Goal: Transaction & Acquisition: Purchase product/service

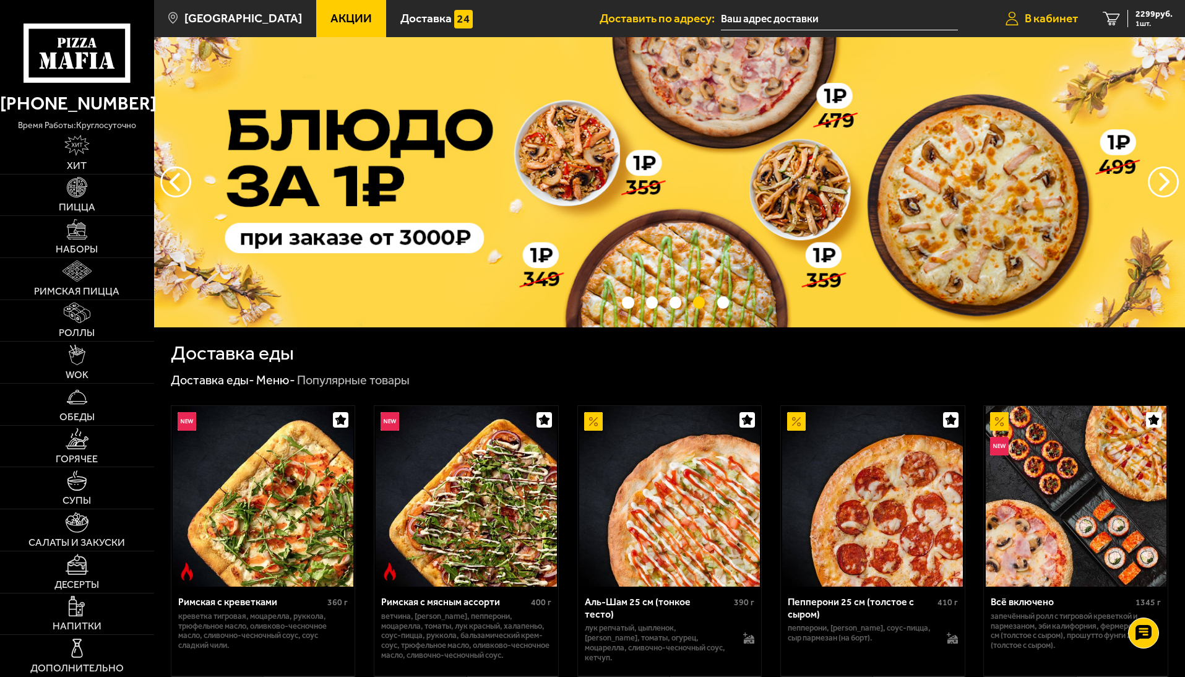
click at [1047, 17] on span "В кабинет" at bounding box center [1051, 18] width 53 height 12
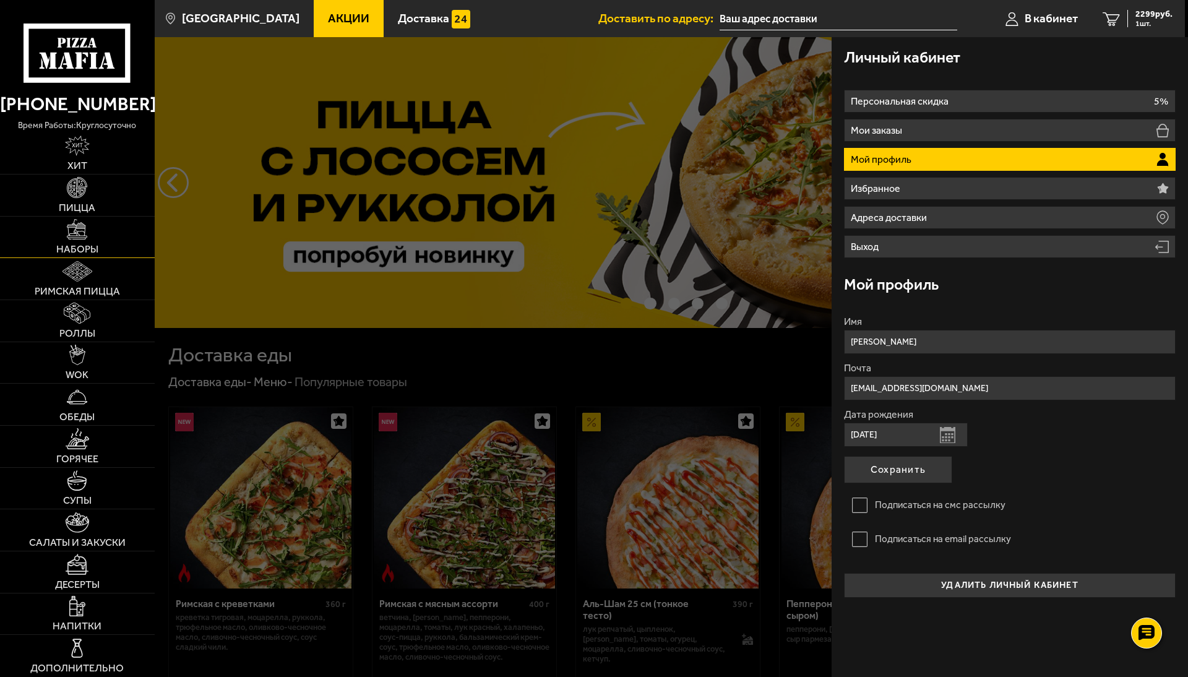
click at [79, 238] on img at bounding box center [77, 229] width 20 height 20
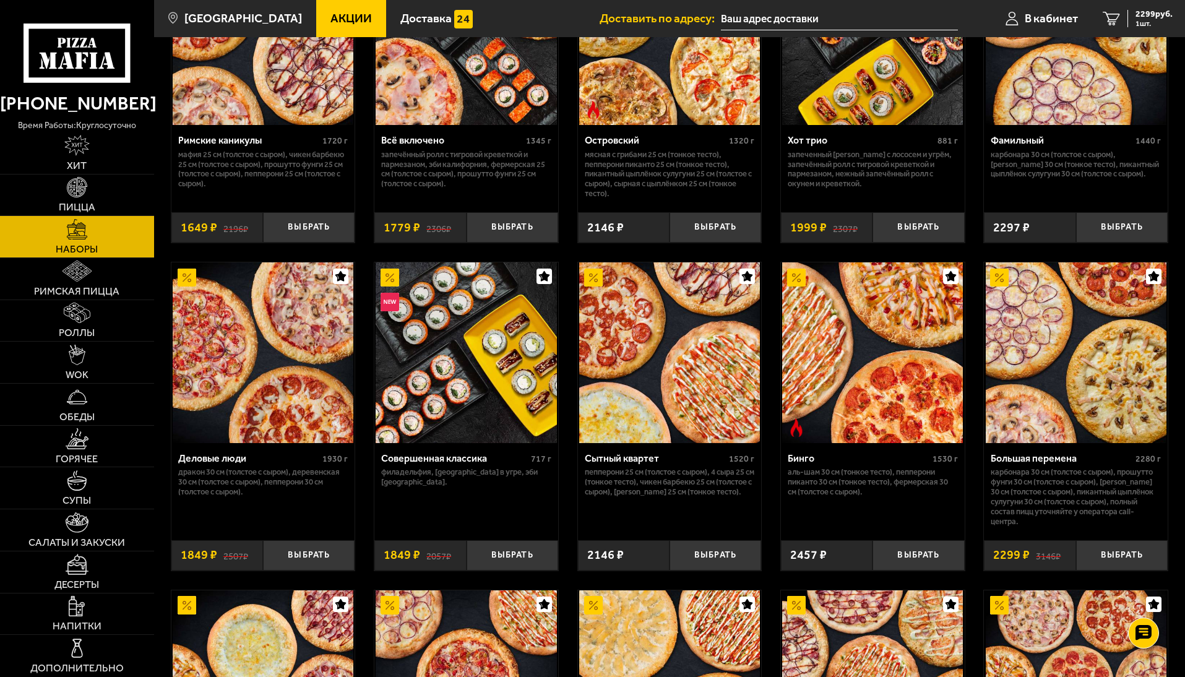
scroll to position [1114, 0]
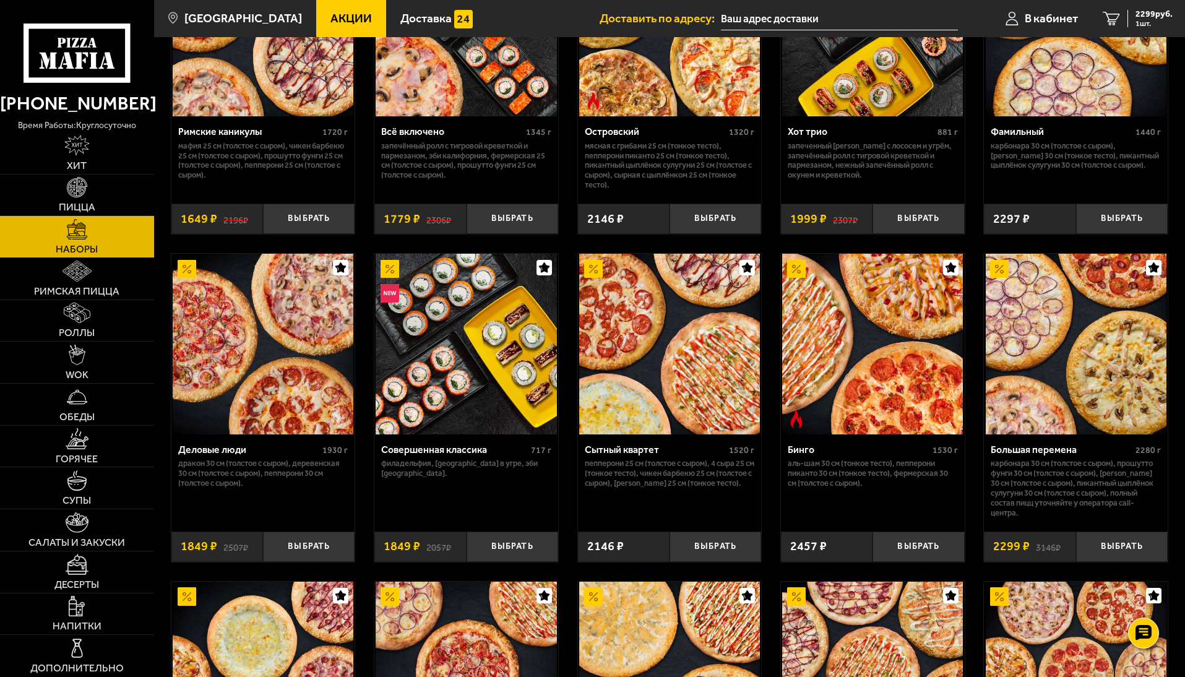
click at [613, 455] on div "Сытный квартет" at bounding box center [656, 450] width 142 height 12
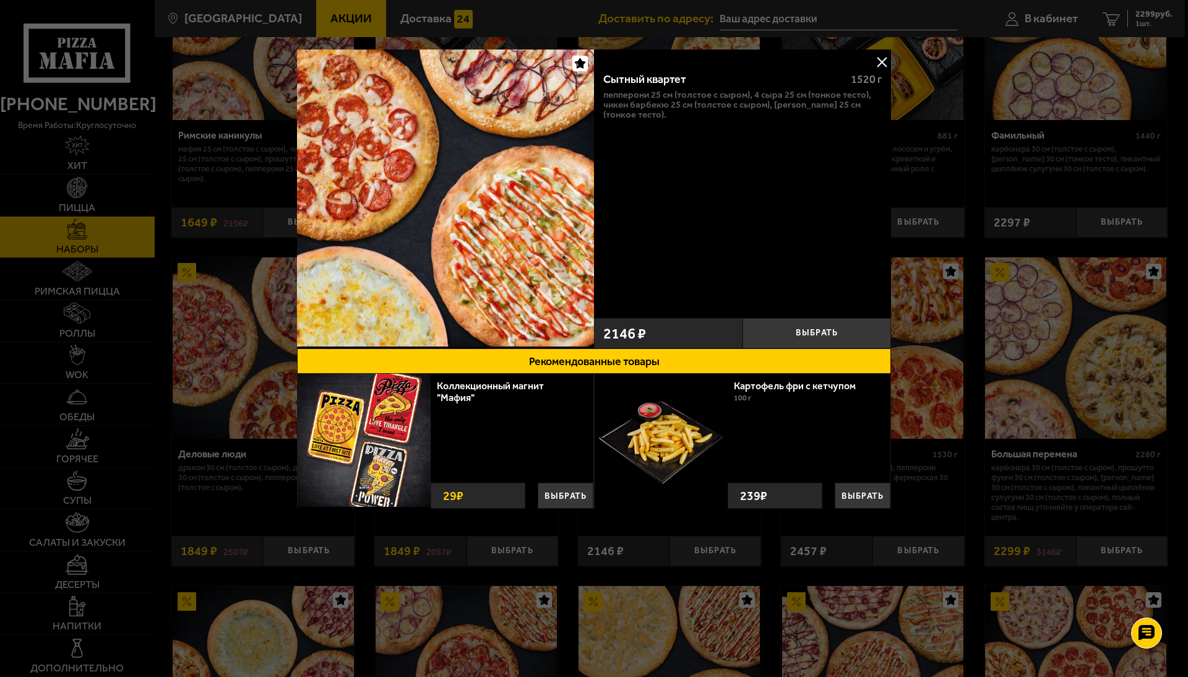
click at [881, 63] on button at bounding box center [882, 62] width 19 height 19
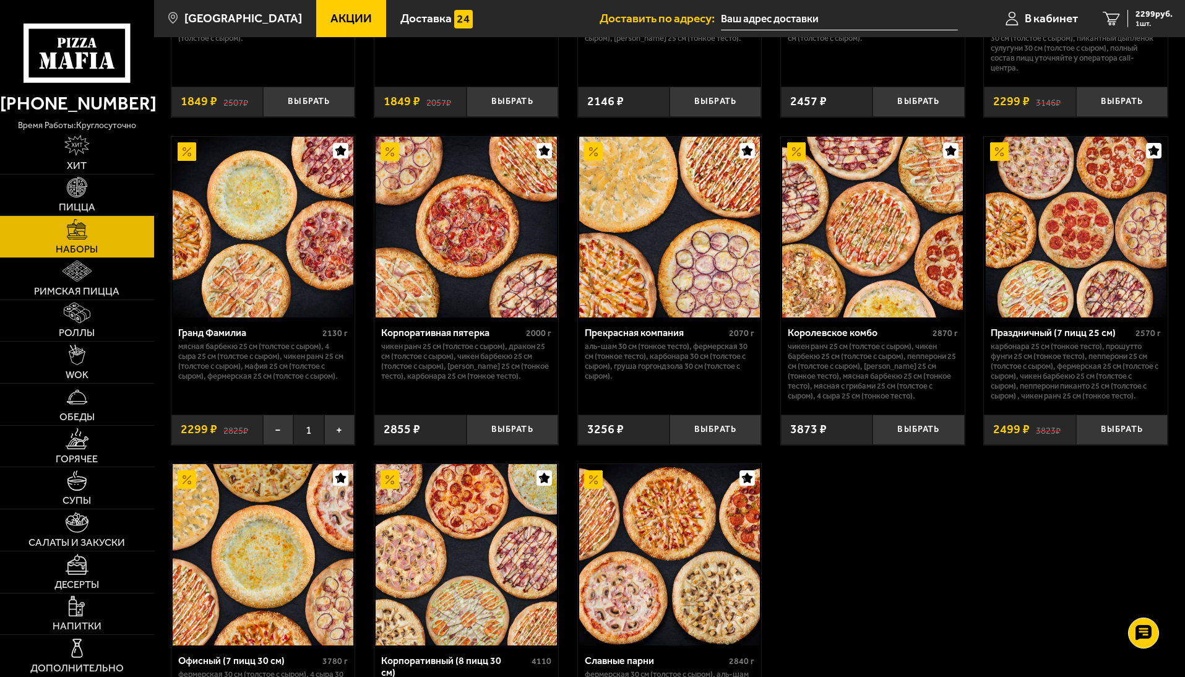
scroll to position [1553, 0]
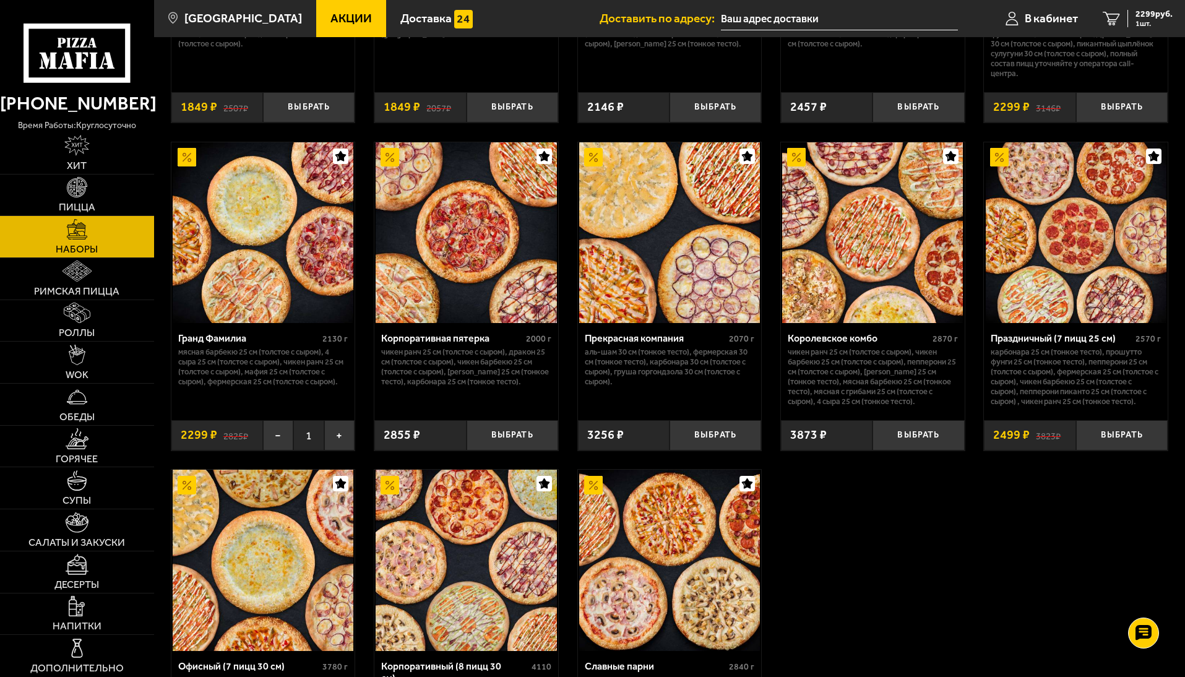
click at [222, 344] on div "Гранд Фамилиа" at bounding box center [249, 338] width 142 height 12
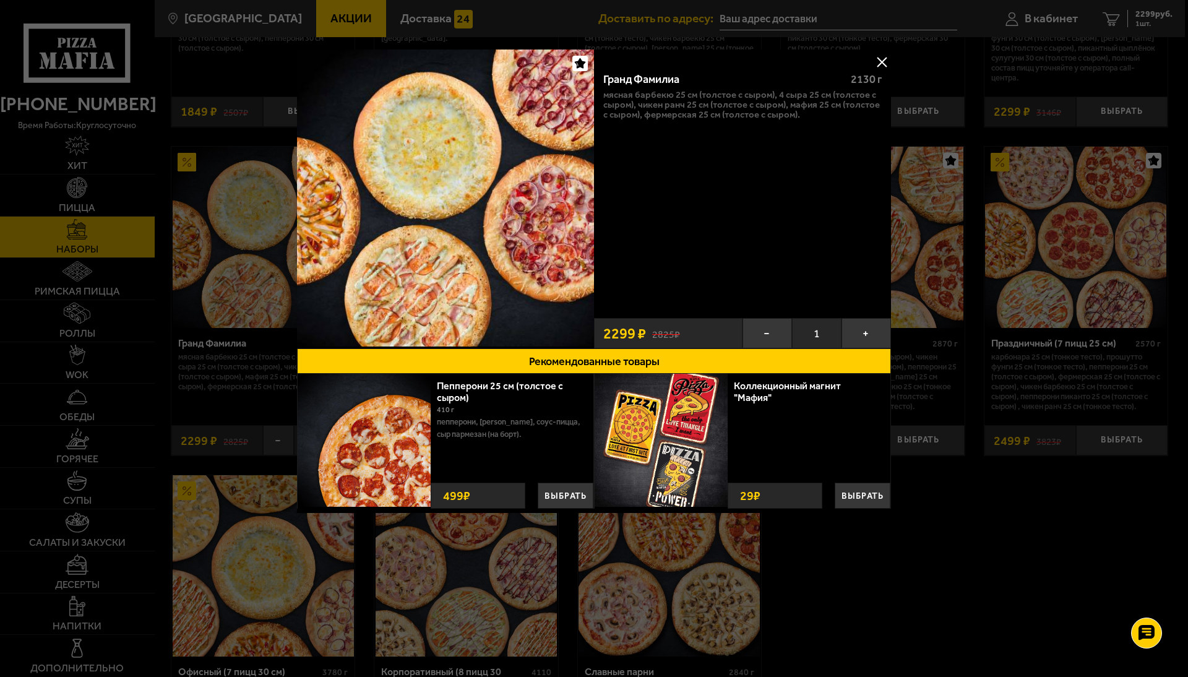
click at [983, 566] on div at bounding box center [594, 338] width 1188 height 677
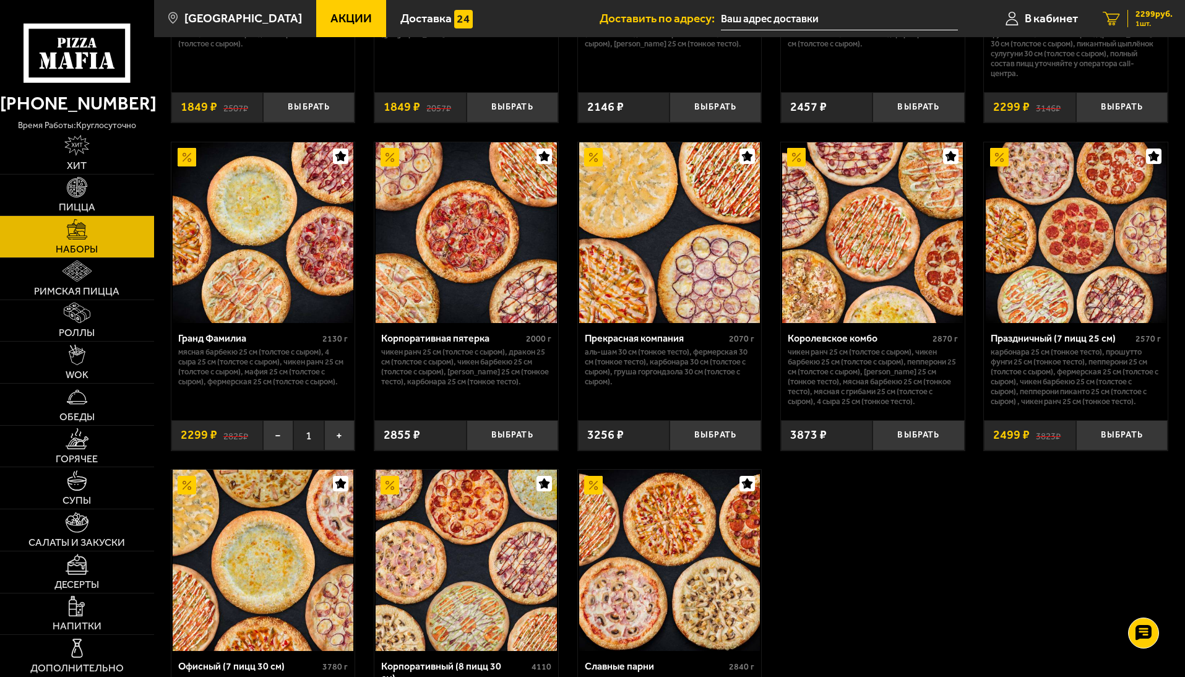
click at [1141, 18] on span "2299 руб." at bounding box center [1154, 14] width 37 height 9
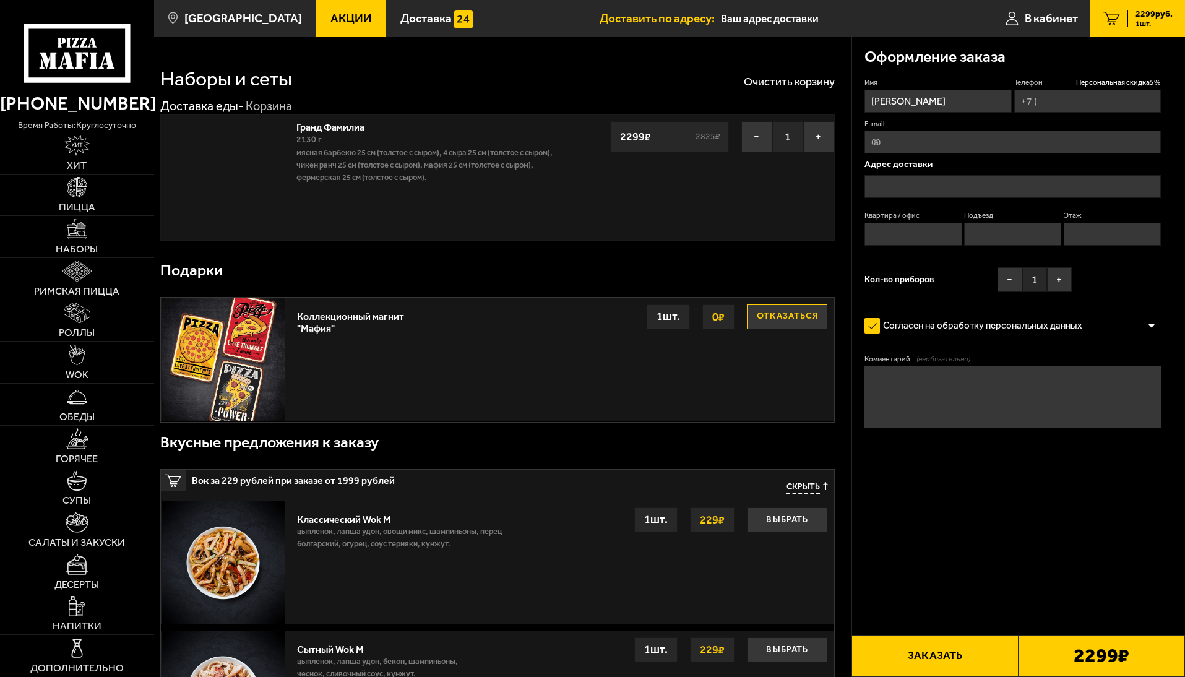
type input "+7 (904) 644-36-09"
type input "Санкт-Петербург, Петергофское шоссе, 21к1"
type input "338"
type input "10"
type input "4"
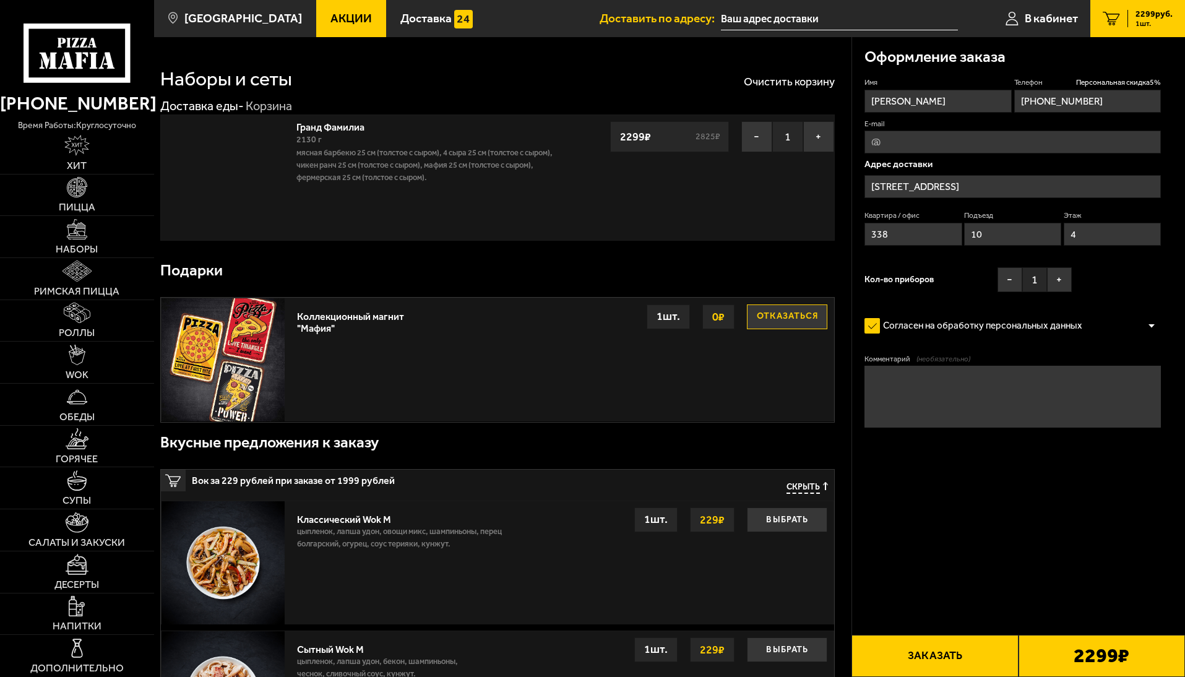
type input "Петергофское шоссе, 21к1"
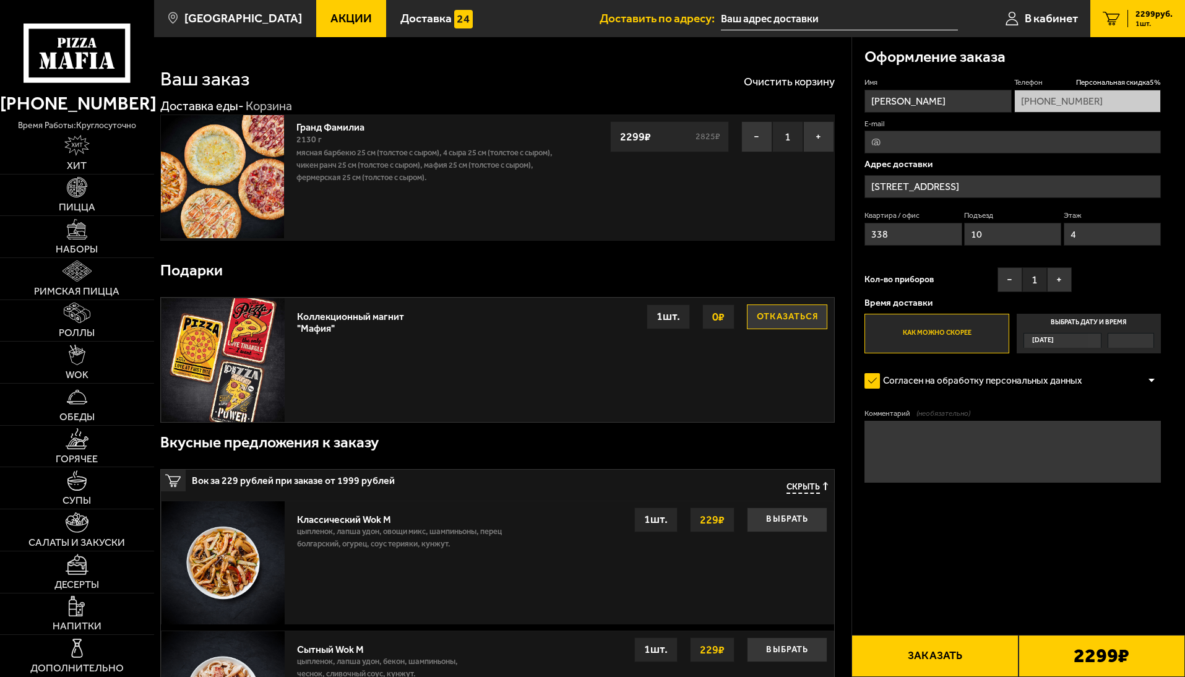
click at [807, 490] on span "Скрыть" at bounding box center [803, 488] width 33 height 12
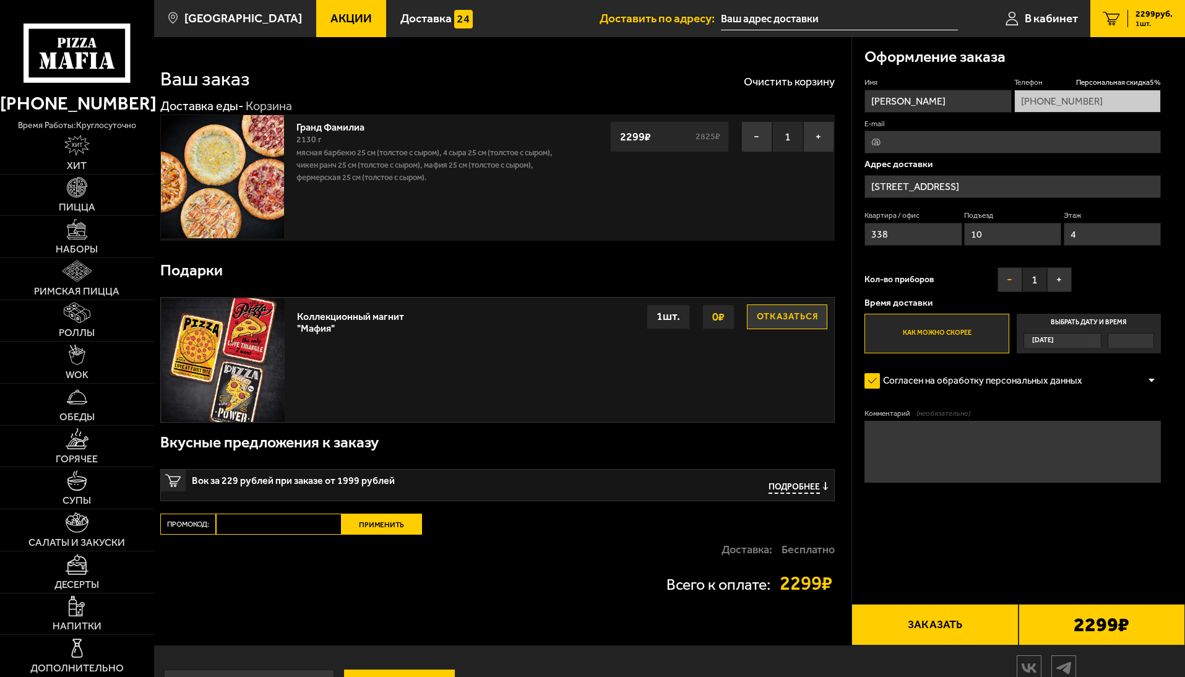
click at [1008, 280] on button "−" at bounding box center [1010, 279] width 25 height 25
click at [894, 143] on input "E-mail" at bounding box center [1013, 142] width 296 height 23
drag, startPoint x: 894, startPoint y: 143, endPoint x: 844, endPoint y: 141, distance: 49.5
click at [844, 141] on section "Ваш заказ Очистить корзину Доставка еды - Корзина Гранд Фамилиа 2130 г Мясная Б…" at bounding box center [669, 341] width 1031 height 608
type input "niki-bashmakov@yandex.ru"
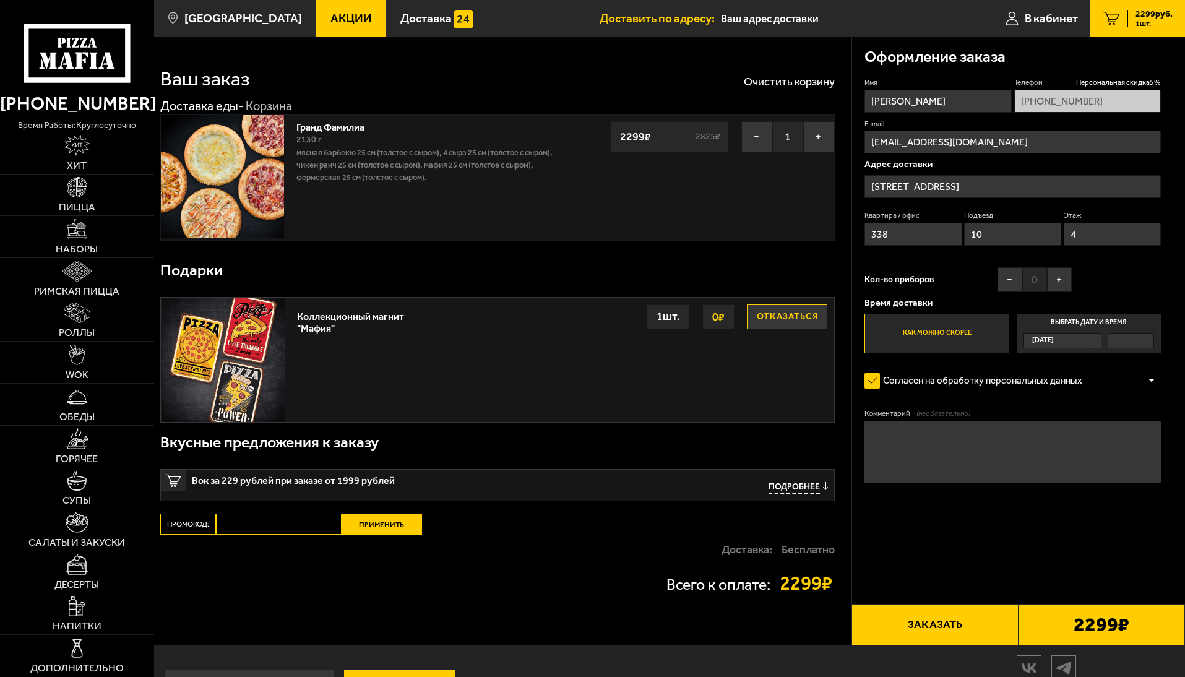
click at [960, 627] on button "Заказать" at bounding box center [935, 625] width 166 height 42
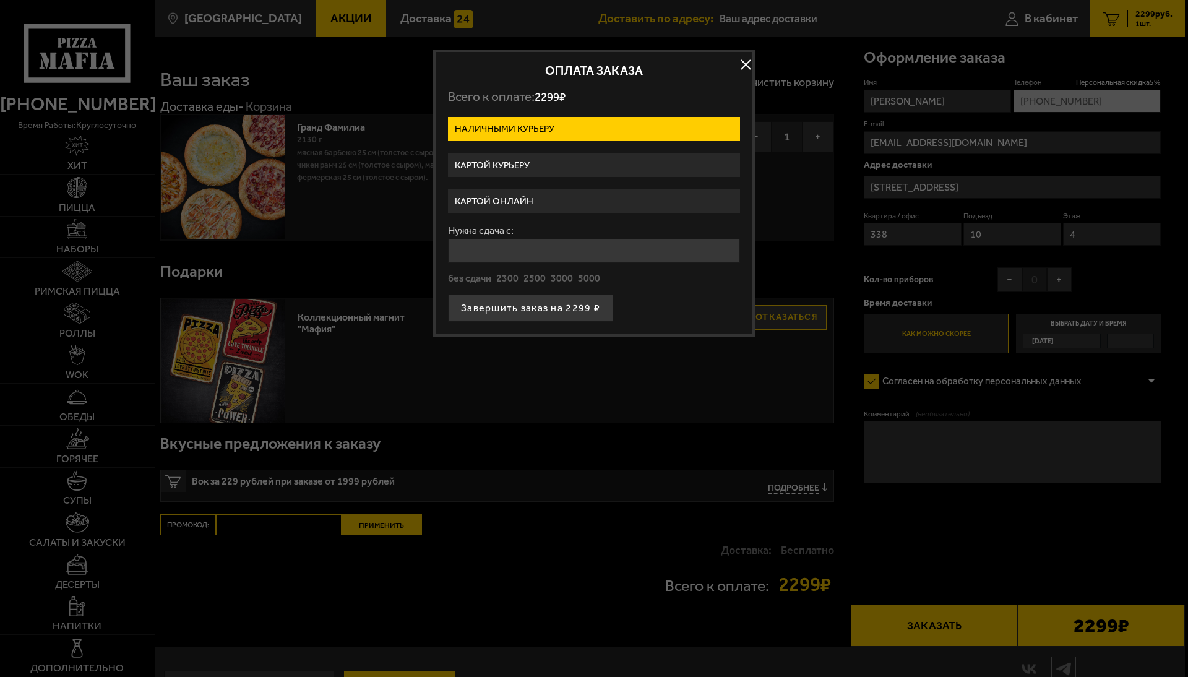
click at [536, 202] on label "Картой онлайн" at bounding box center [594, 201] width 292 height 24
click at [0, 0] on input "Картой онлайн" at bounding box center [0, 0] width 0 height 0
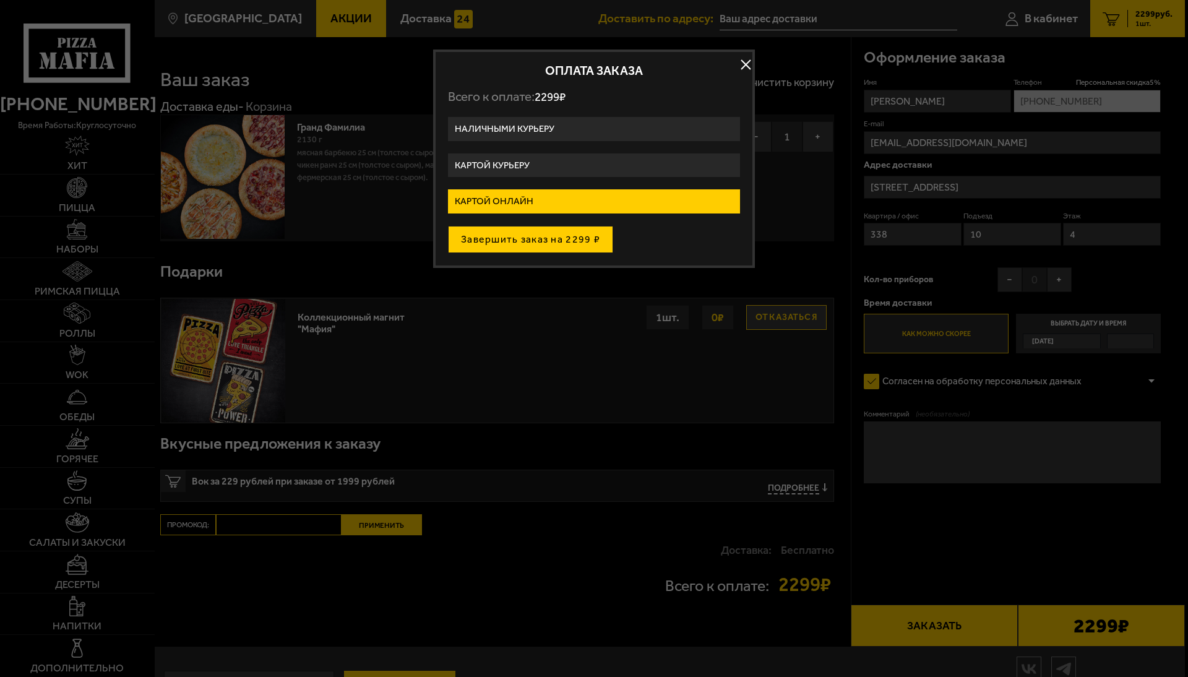
click at [513, 239] on button "Завершить заказ на 2299 ₽" at bounding box center [530, 239] width 165 height 27
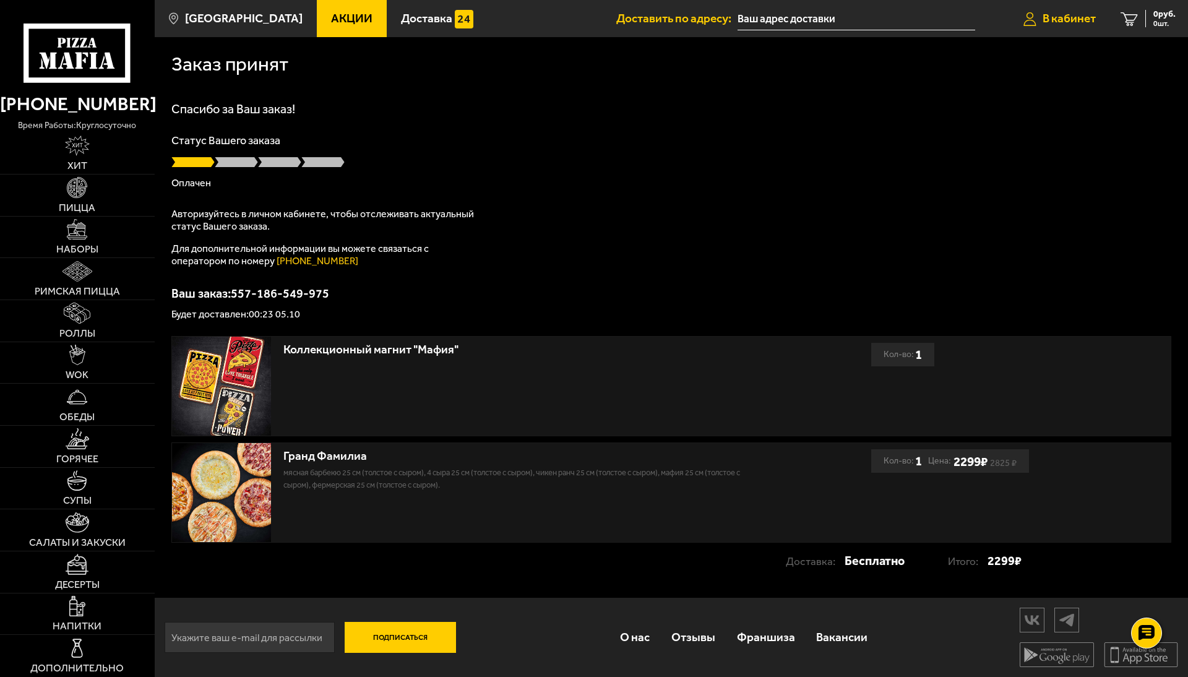
click at [1078, 20] on span "В кабинет" at bounding box center [1069, 18] width 53 height 12
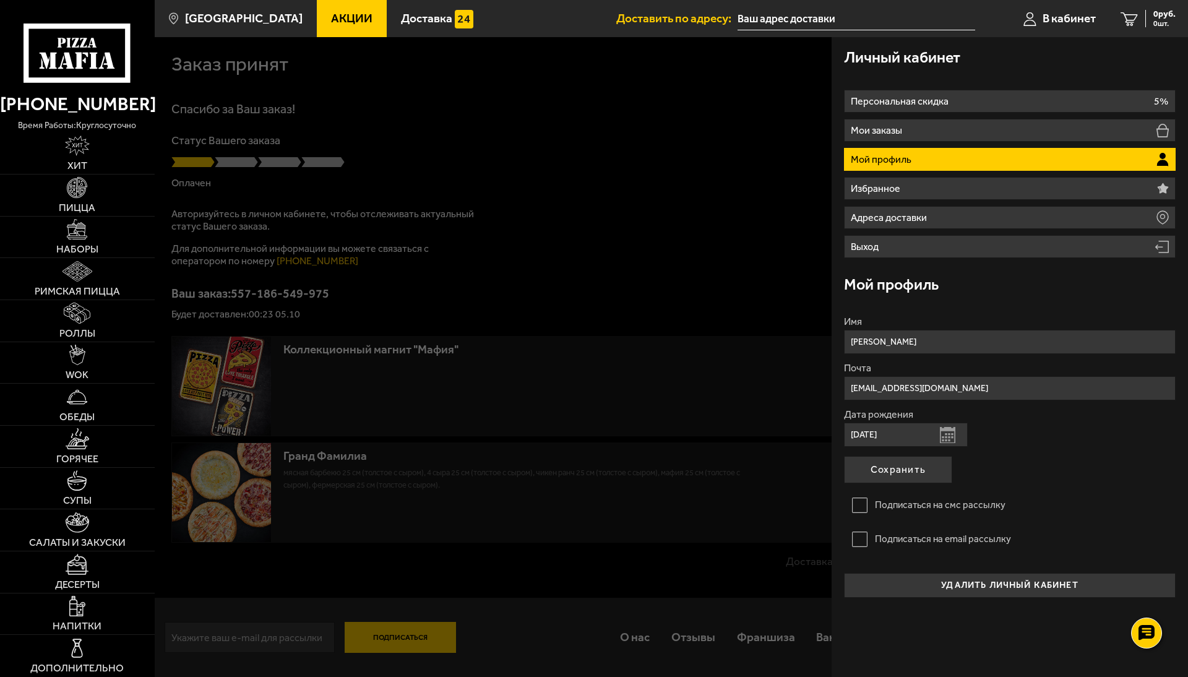
click at [609, 188] on div at bounding box center [749, 375] width 1188 height 677
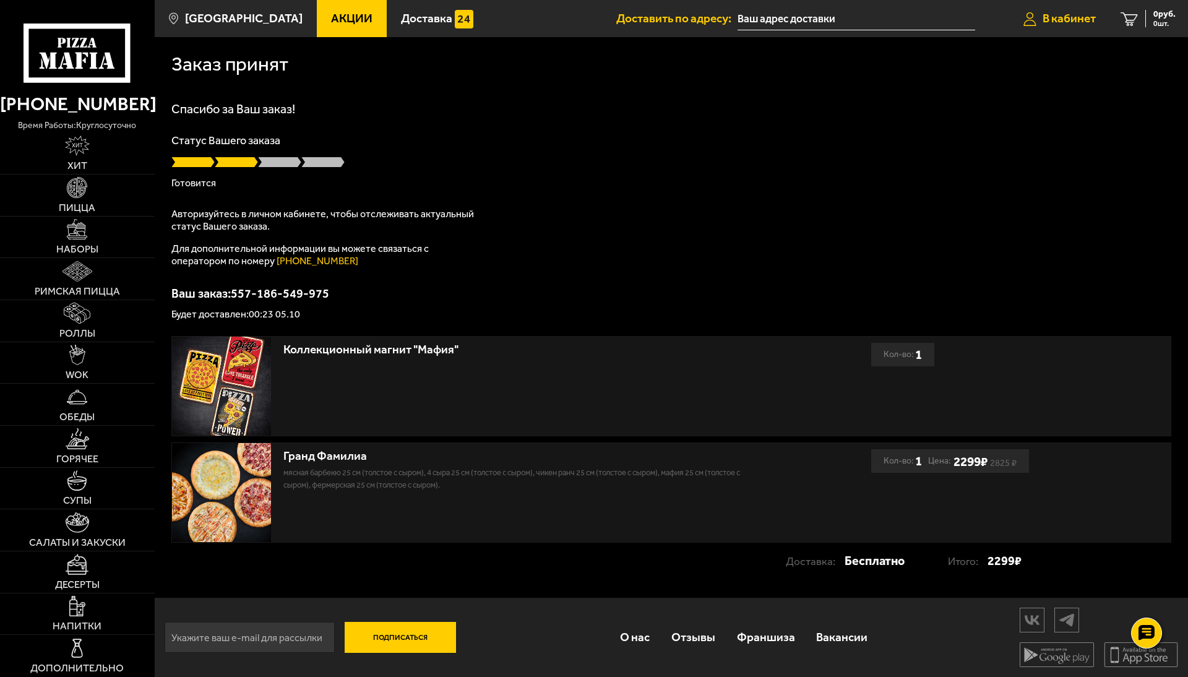
click at [1071, 19] on span "В кабинет" at bounding box center [1069, 18] width 53 height 12
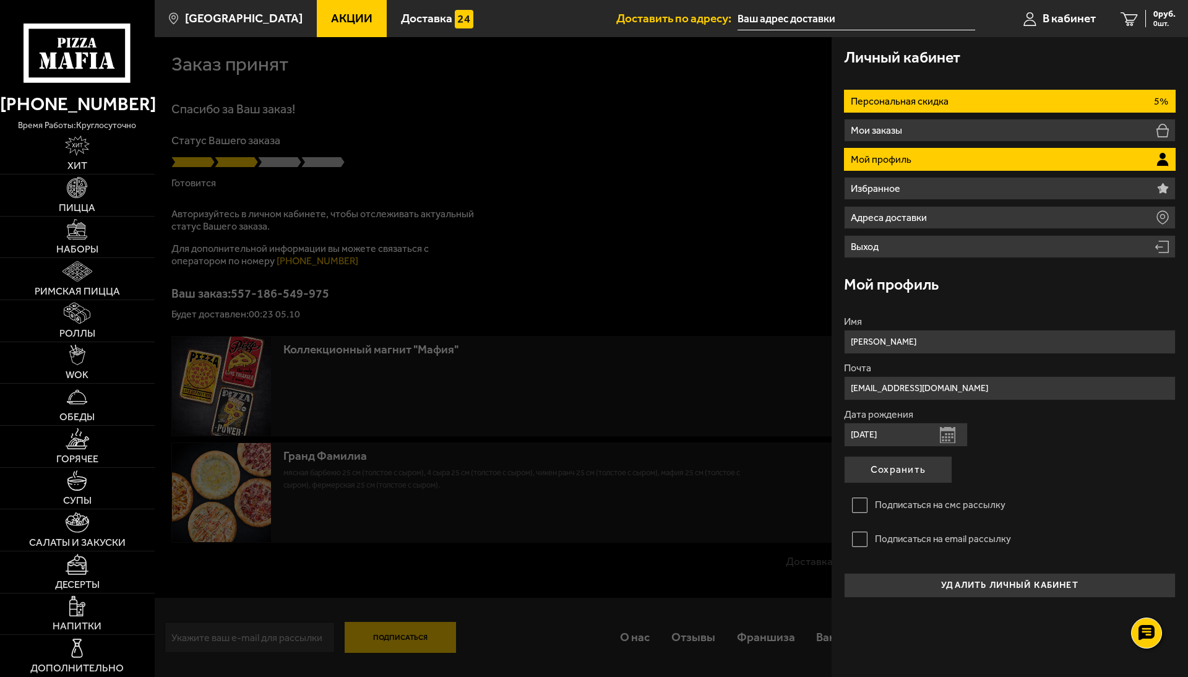
click at [989, 99] on li "Персональная скидка 5%" at bounding box center [1010, 101] width 332 height 23
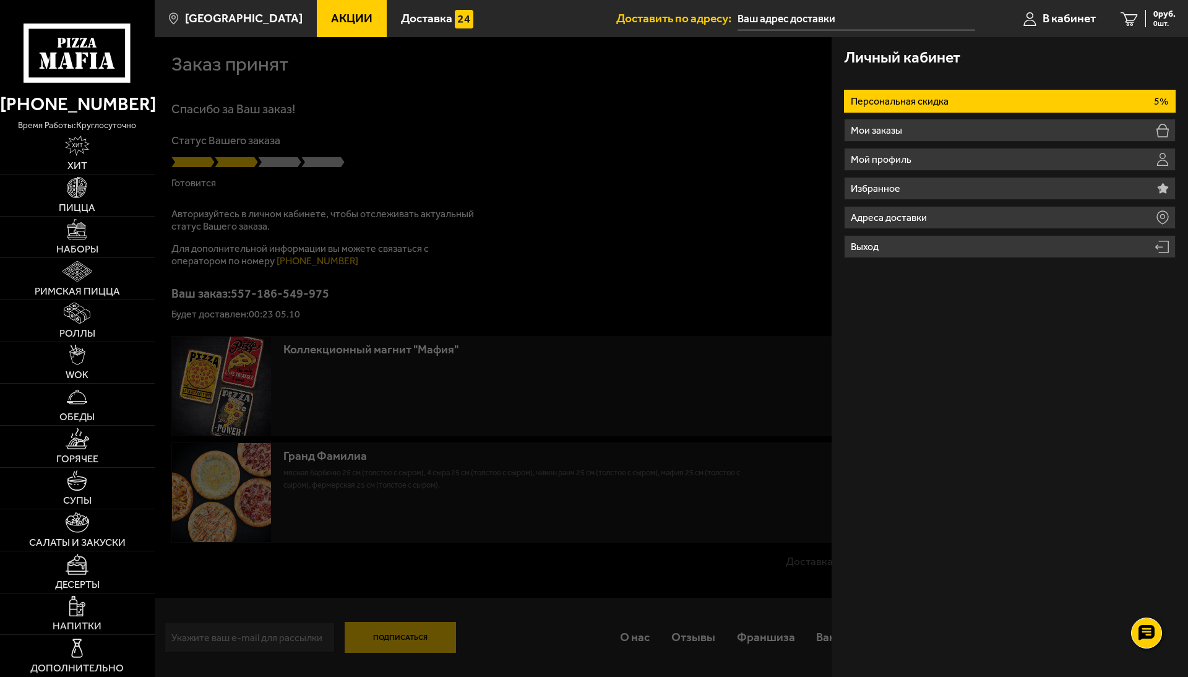
click at [989, 99] on li "Персональная скидка 5%" at bounding box center [1010, 101] width 332 height 23
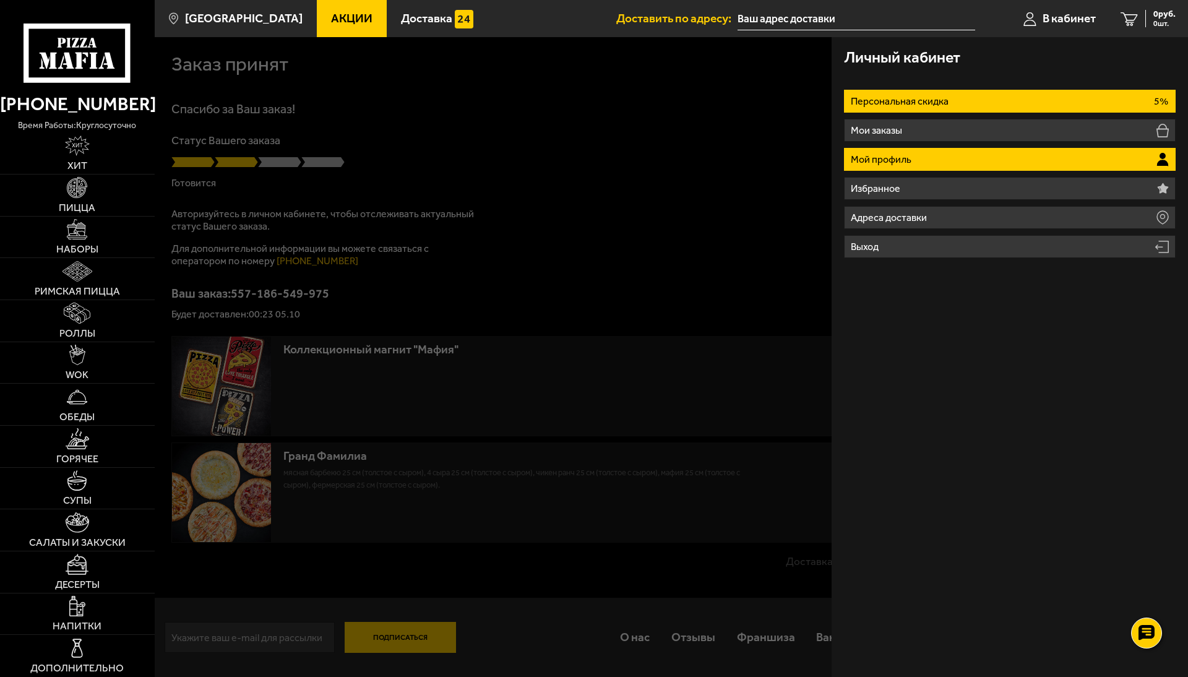
click at [905, 162] on p "Мой профиль" at bounding box center [883, 160] width 64 height 10
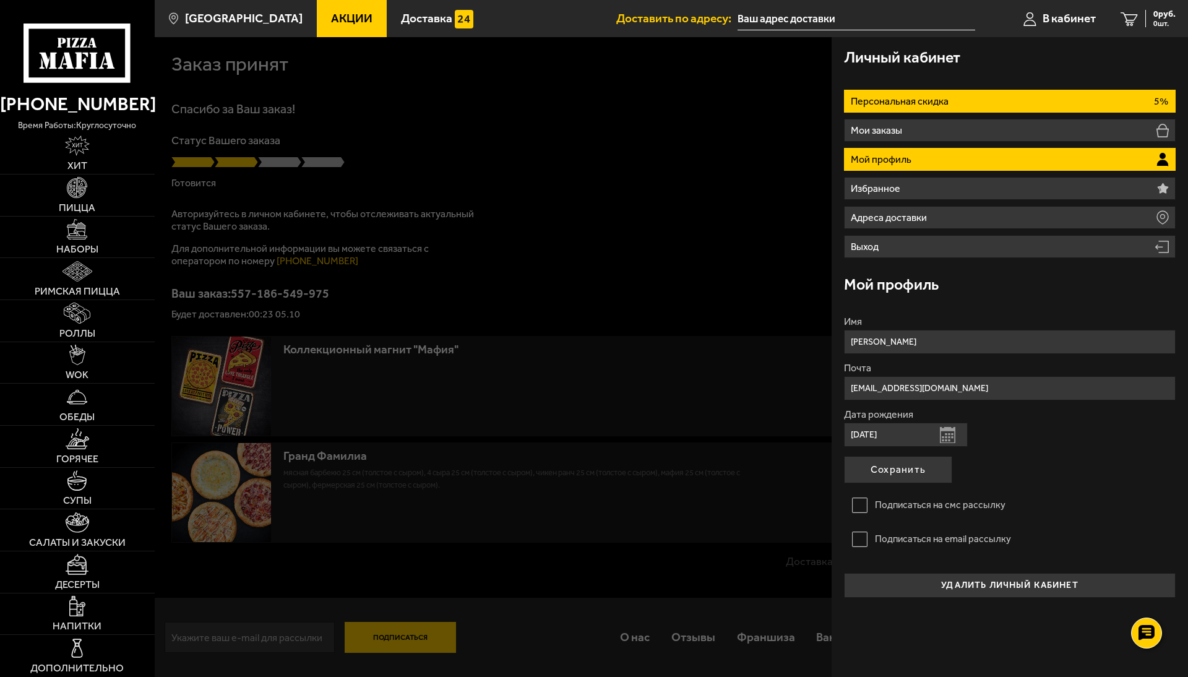
click at [915, 95] on li "Персональная скидка 5%" at bounding box center [1010, 101] width 332 height 23
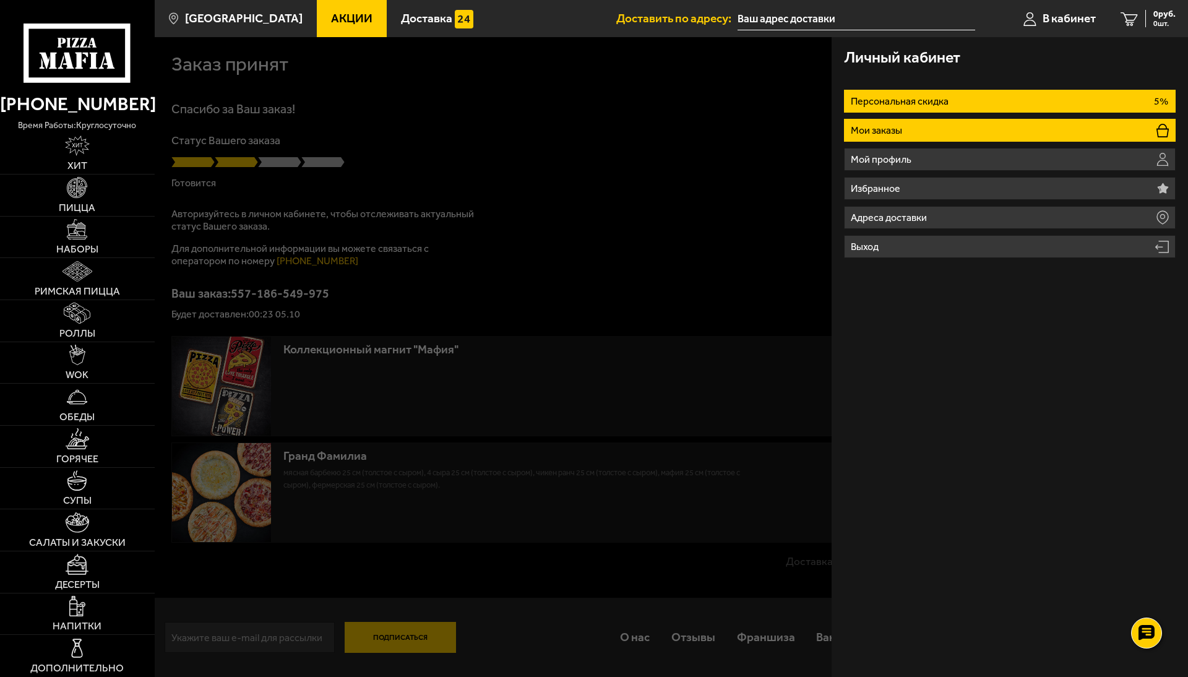
click at [915, 134] on li "Мои заказы" at bounding box center [1010, 130] width 332 height 23
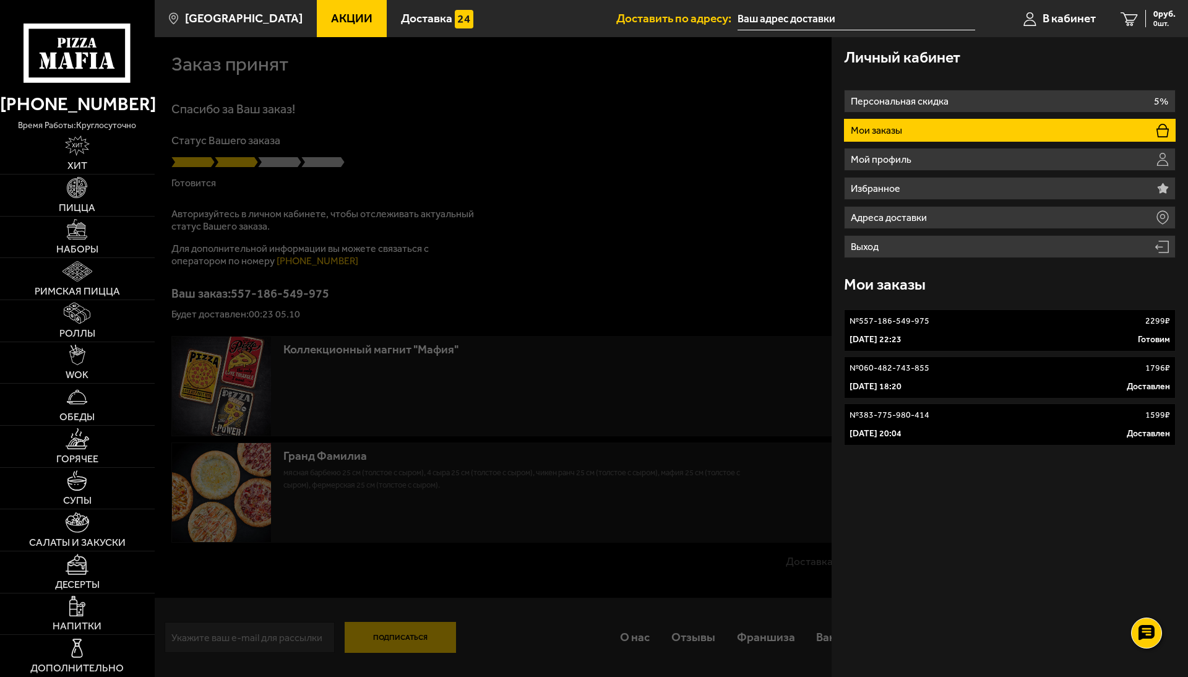
click at [949, 319] on div "№ 557-186-549-975 2299 ₽" at bounding box center [1010, 321] width 321 height 12
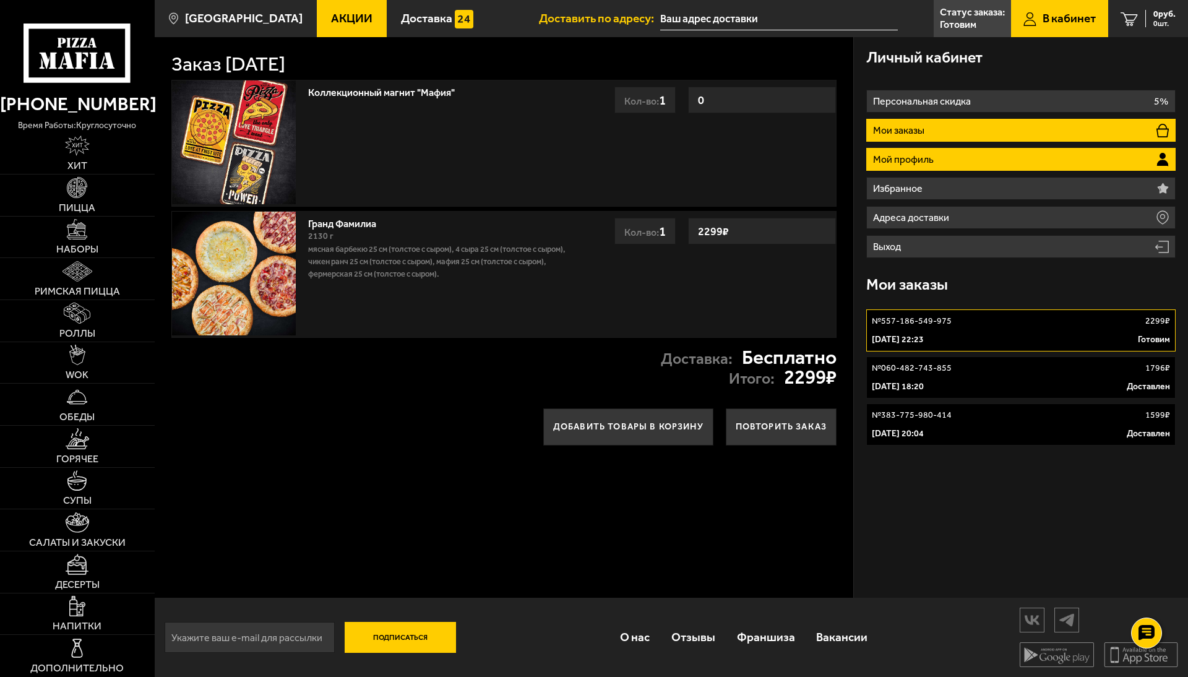
click at [977, 157] on li "Мой профиль" at bounding box center [1020, 159] width 309 height 23
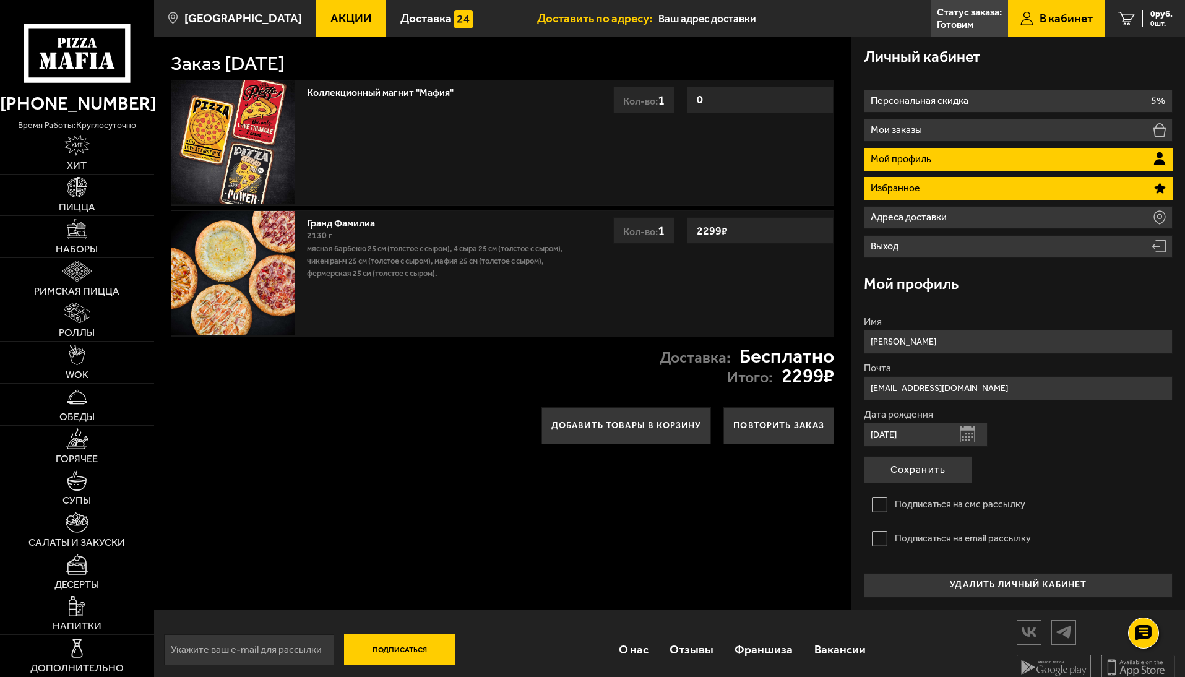
click at [938, 191] on li "Избранное" at bounding box center [1018, 188] width 309 height 23
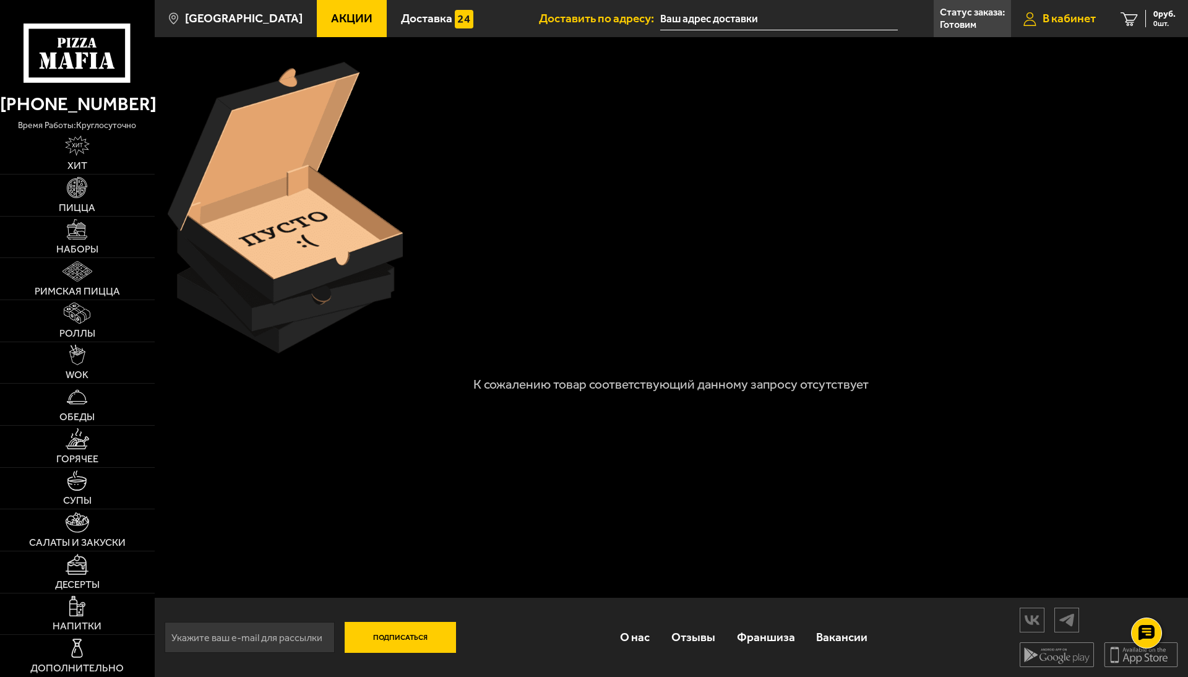
click at [1063, 23] on span "В кабинет" at bounding box center [1069, 18] width 53 height 12
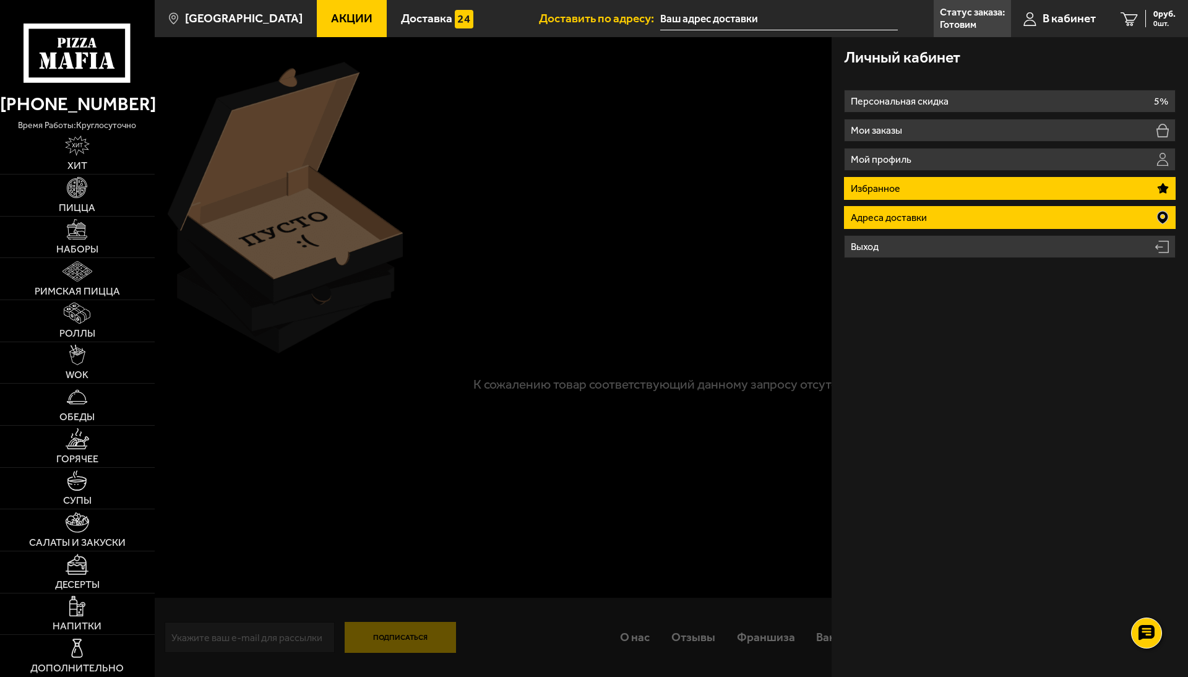
click at [986, 213] on li "Адреса доставки" at bounding box center [1010, 217] width 332 height 23
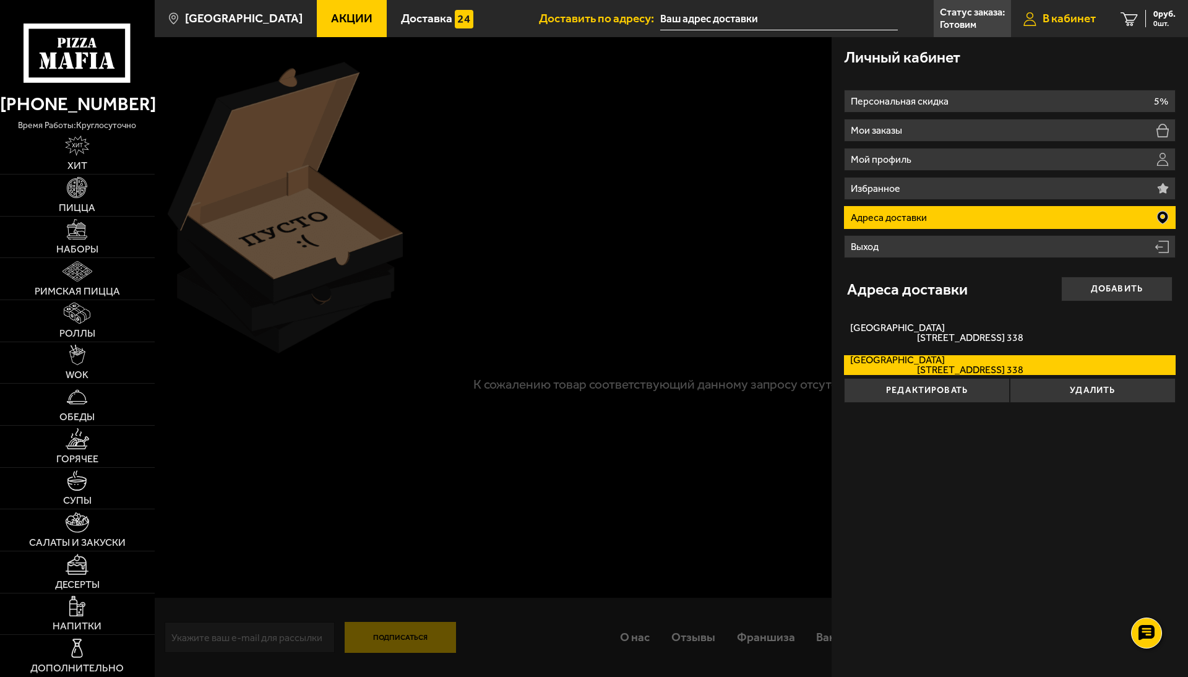
click at [1043, 24] on span "В кабинет" at bounding box center [1069, 18] width 53 height 12
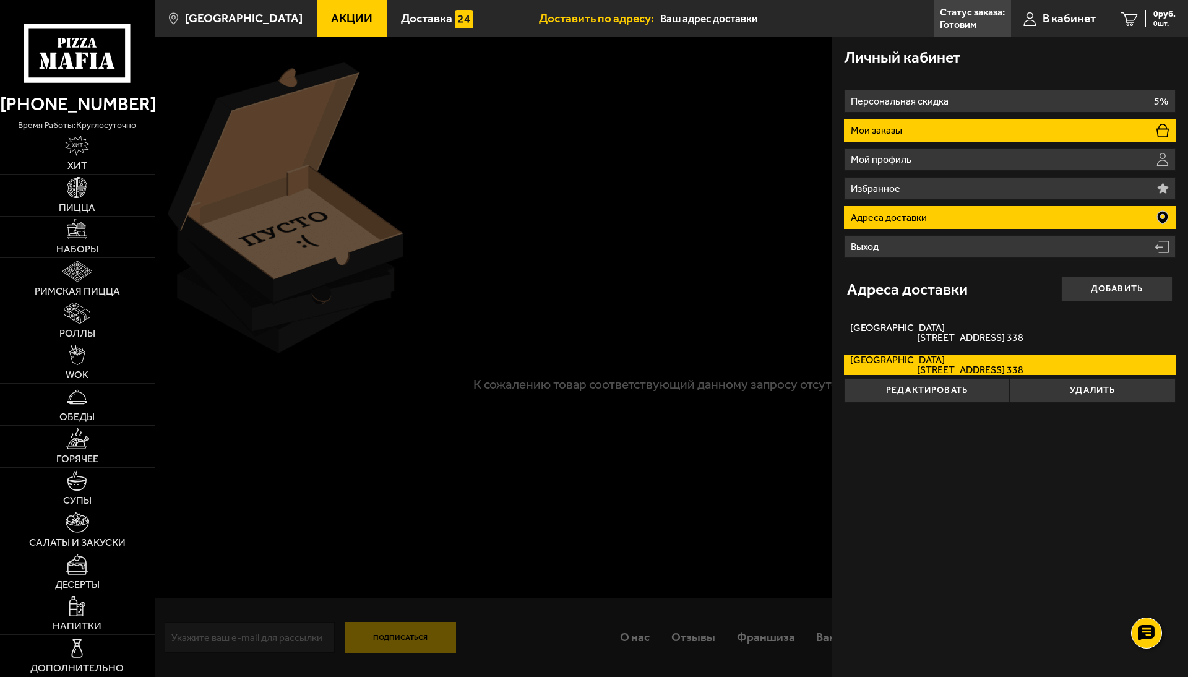
click at [926, 131] on li "Мои заказы" at bounding box center [1010, 130] width 332 height 23
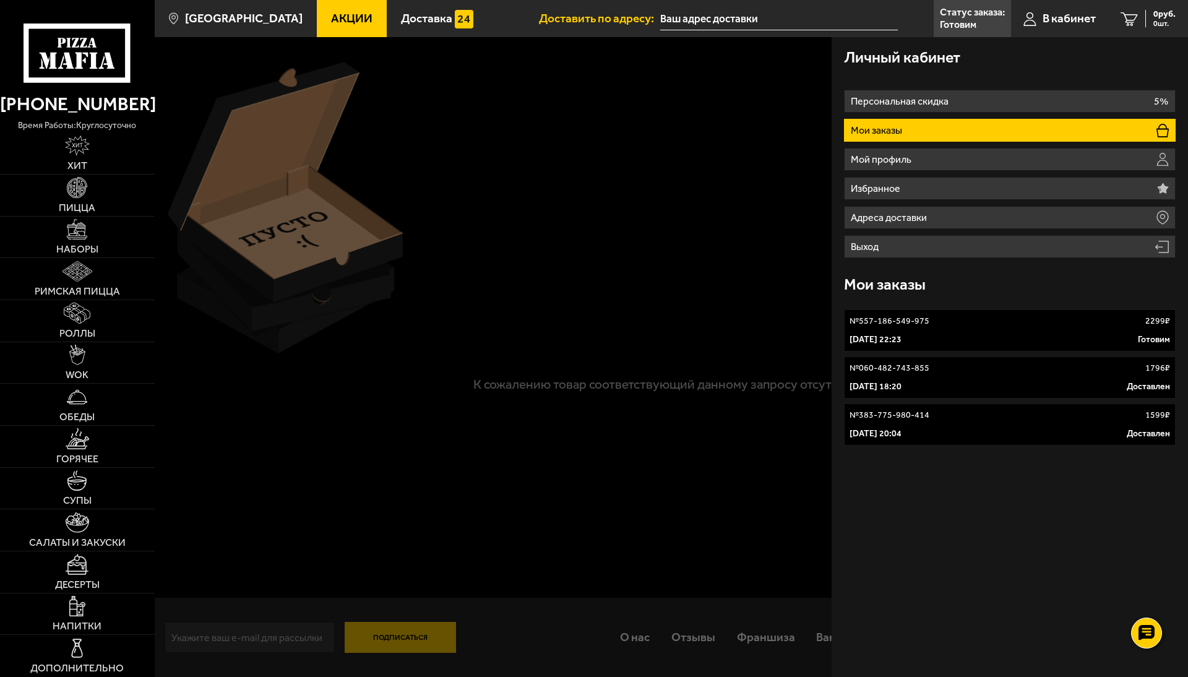
click at [917, 329] on link "№ 557-186-549-975 2299 ₽ 4 октября 2025 г. 22:23 Готовим" at bounding box center [1010, 330] width 332 height 42
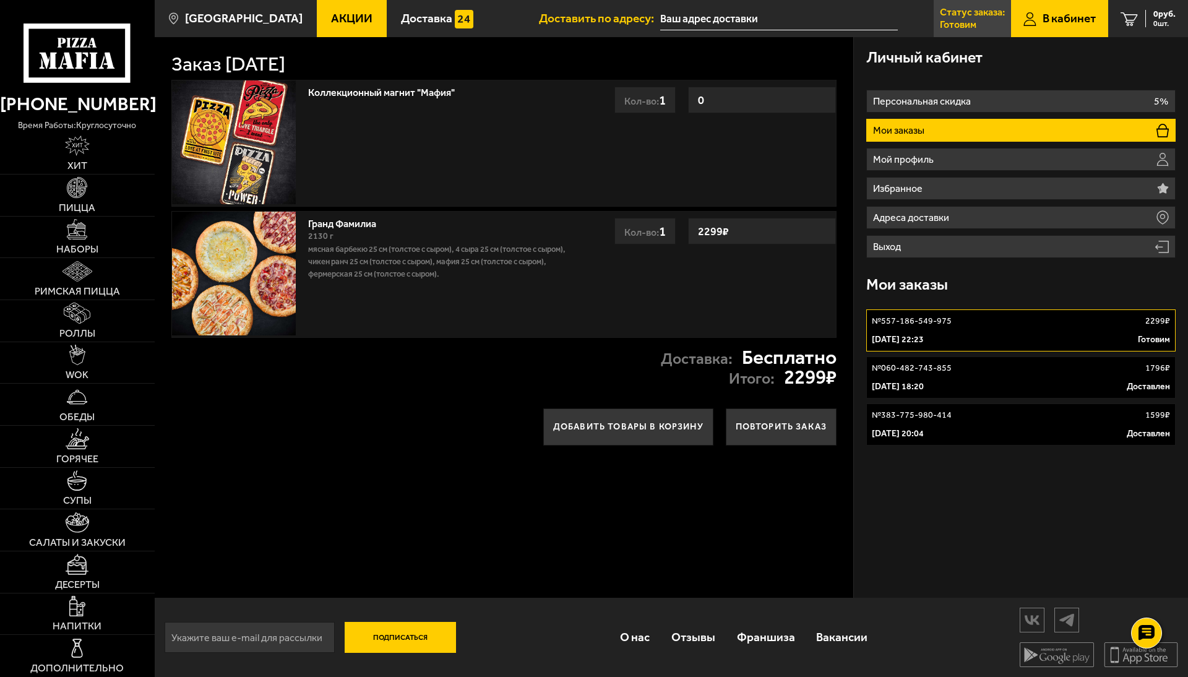
click at [972, 13] on p "Статус заказа:" at bounding box center [972, 12] width 65 height 10
